Goal: Information Seeking & Learning: Learn about a topic

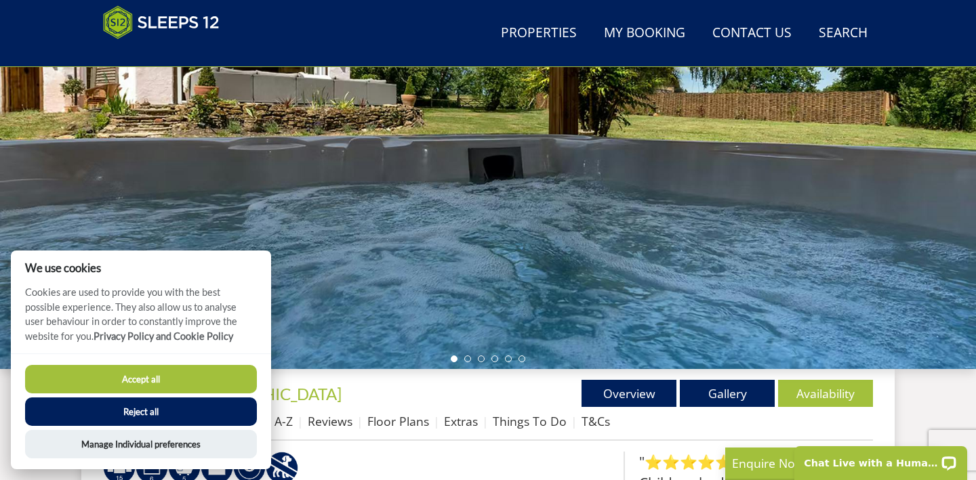
scroll to position [236, 0]
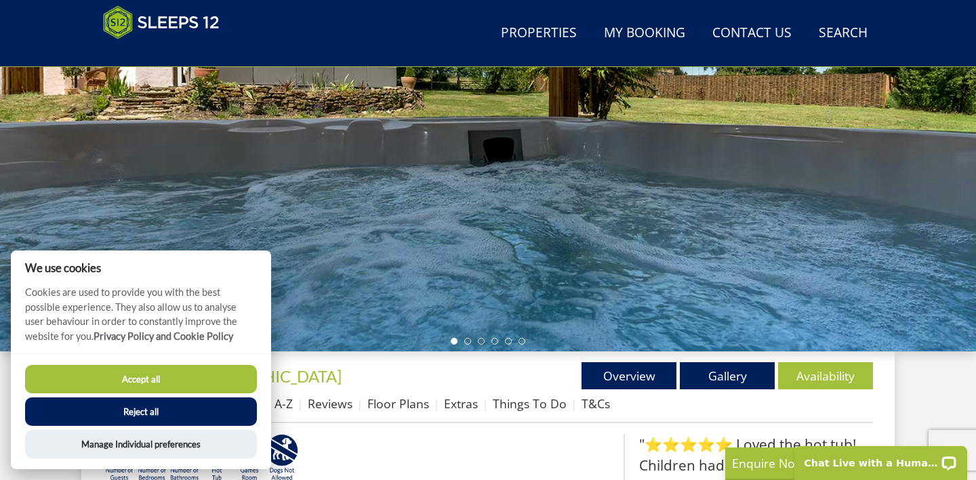
click at [168, 381] on button "Accept all" at bounding box center [141, 379] width 232 height 28
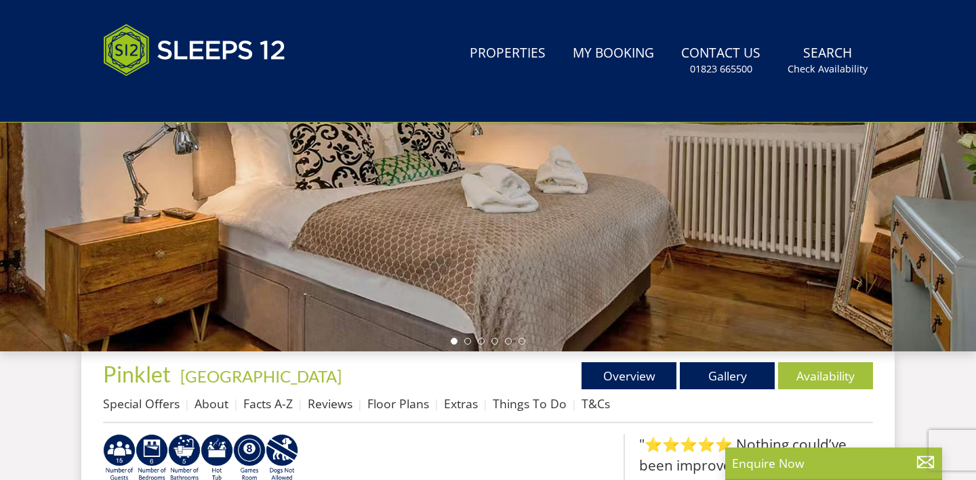
click at [468, 340] on li at bounding box center [467, 341] width 7 height 7
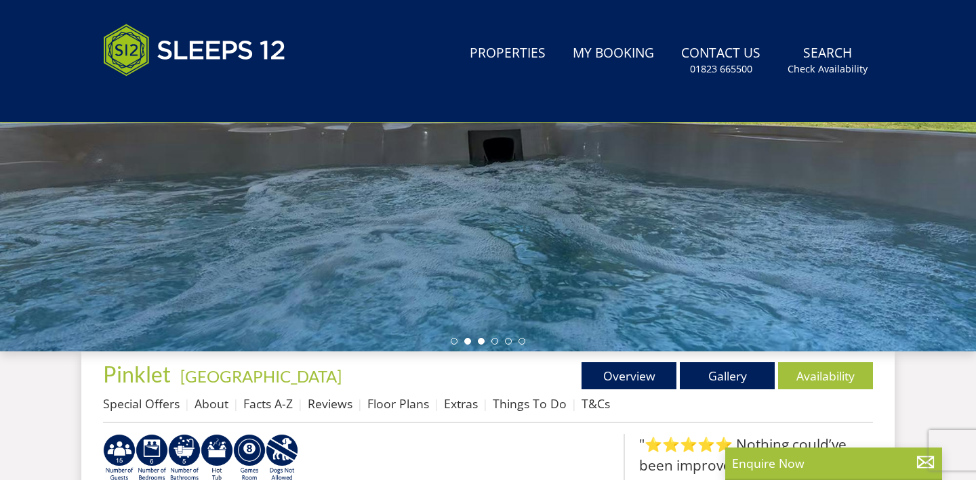
click at [481, 341] on li at bounding box center [481, 341] width 7 height 7
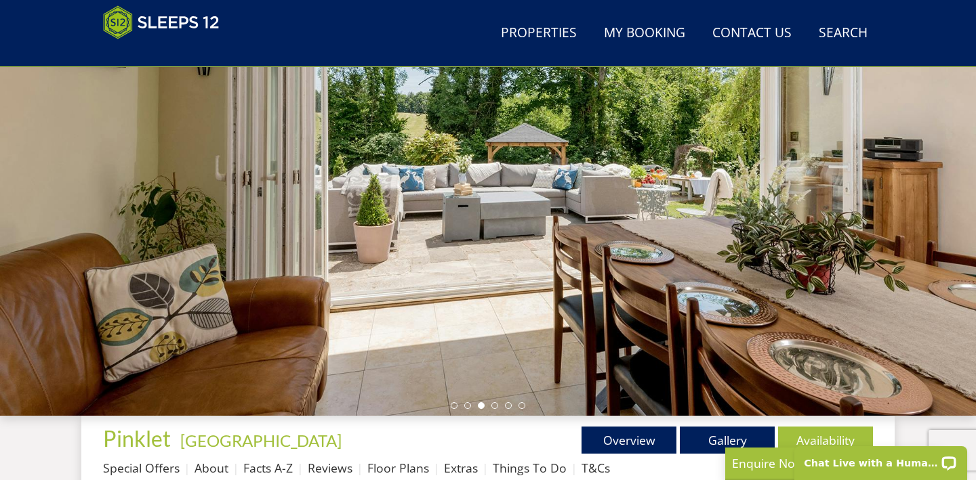
scroll to position [174, 0]
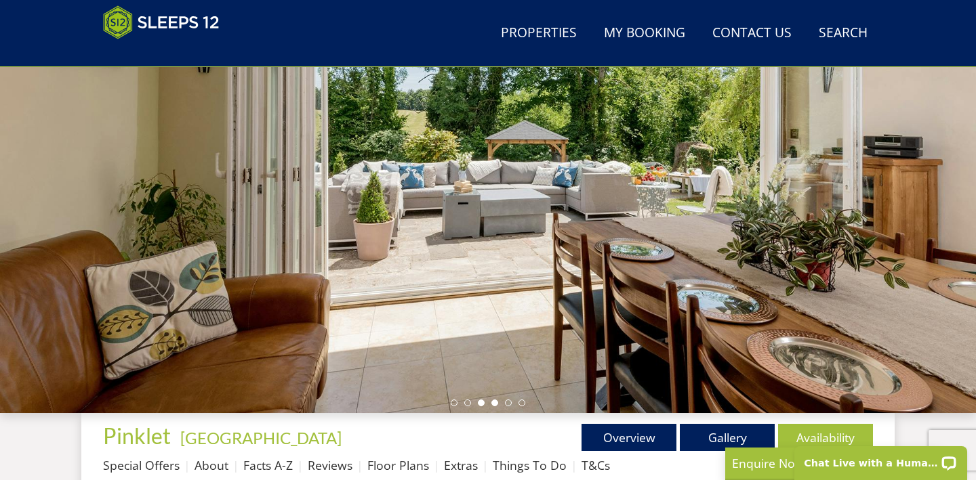
click at [494, 404] on li at bounding box center [494, 403] width 7 height 7
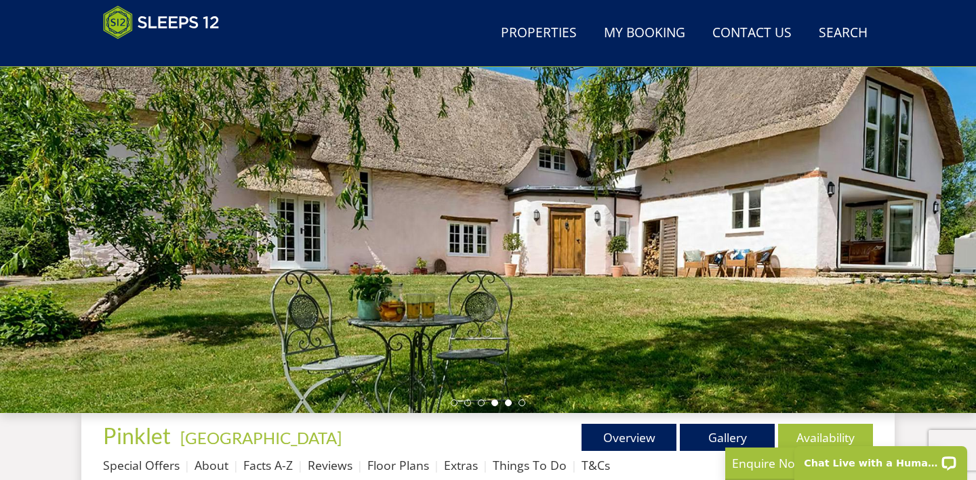
click at [507, 404] on li at bounding box center [508, 403] width 7 height 7
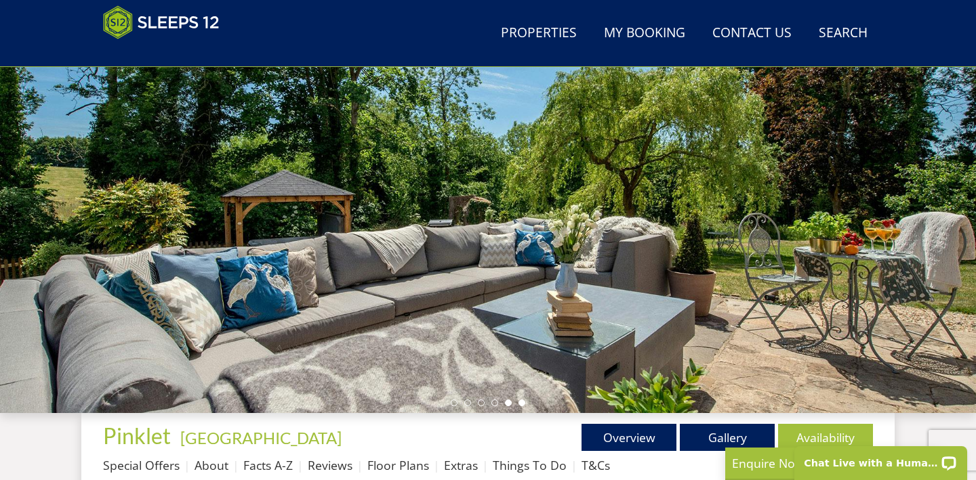
click at [522, 402] on li at bounding box center [521, 403] width 7 height 7
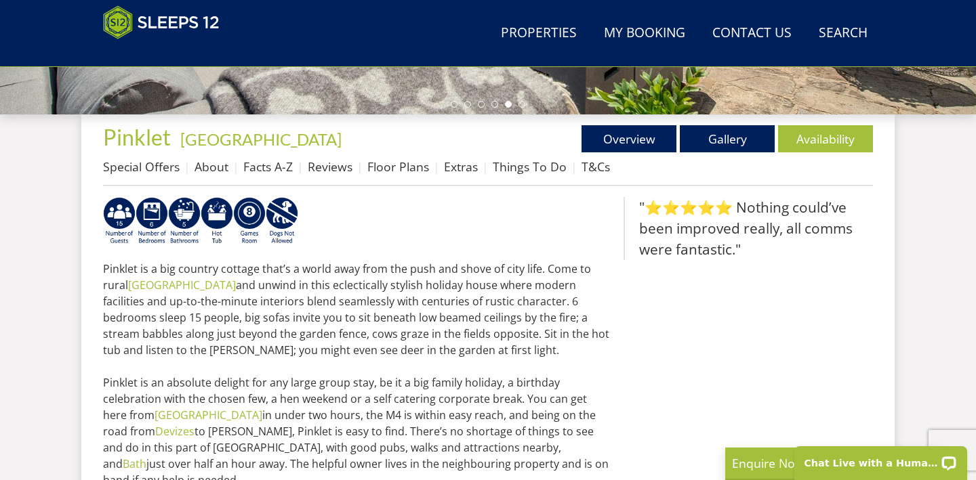
scroll to position [418, 0]
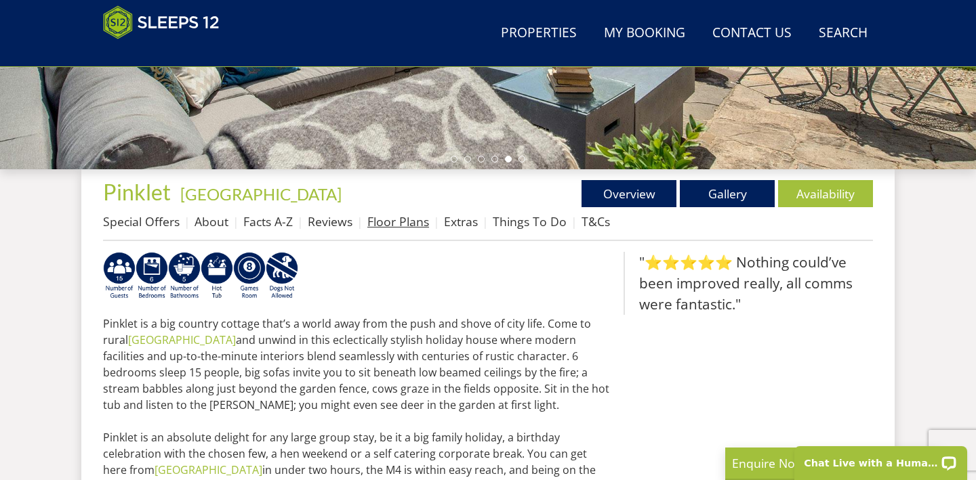
click at [406, 220] on link "Floor Plans" at bounding box center [398, 221] width 62 height 16
